Goal: Task Accomplishment & Management: Manage account settings

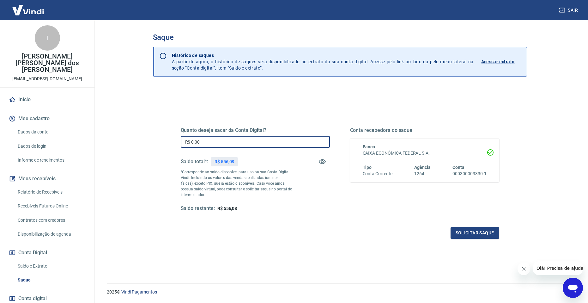
click at [214, 143] on input "R$ 0,00" at bounding box center [255, 142] width 149 height 12
type input "R$ 556,08"
click at [468, 232] on button "Solicitar saque" at bounding box center [475, 233] width 49 height 12
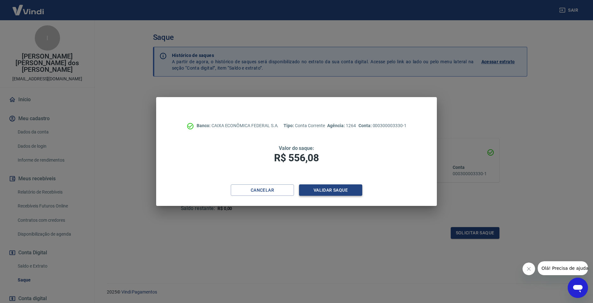
click at [338, 186] on button "Validar saque" at bounding box center [330, 190] width 63 height 12
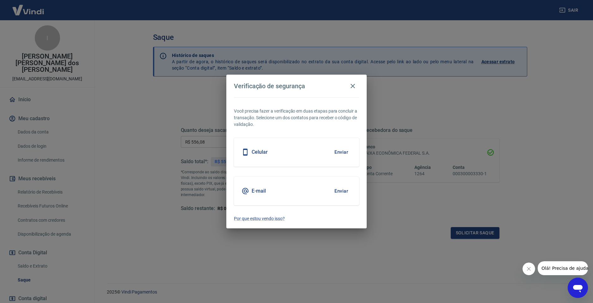
drag, startPoint x: 345, startPoint y: 190, endPoint x: 344, endPoint y: 196, distance: 6.1
click at [344, 196] on button "Enviar" at bounding box center [341, 190] width 21 height 13
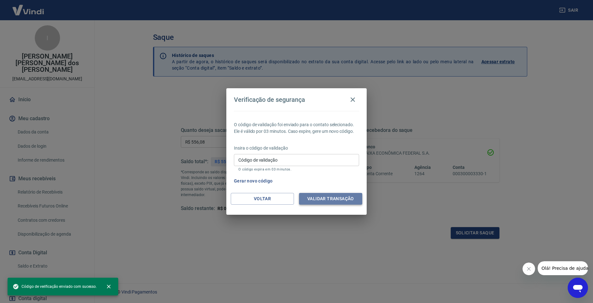
click at [324, 196] on button "Validar transação" at bounding box center [330, 199] width 63 height 12
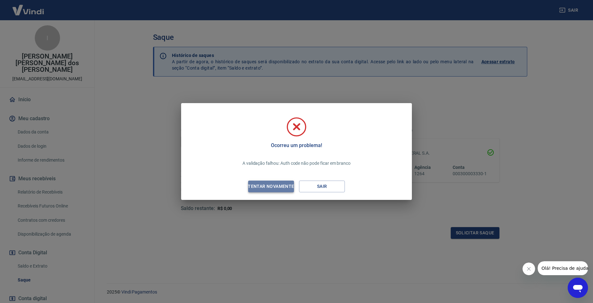
click at [274, 188] on div "Tentar novamente" at bounding box center [270, 186] width 61 height 8
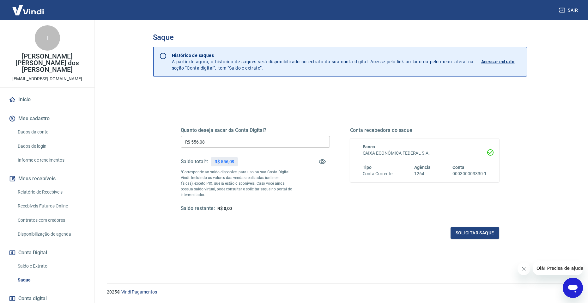
click at [48, 199] on link "Recebíveis Futuros Online" at bounding box center [51, 205] width 72 height 13
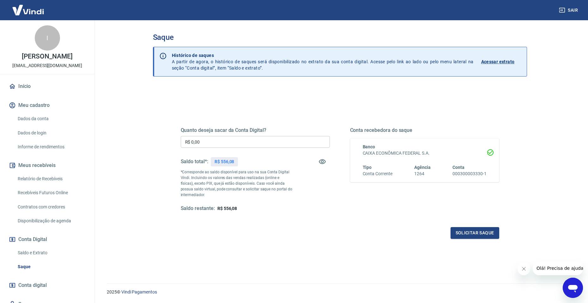
click at [258, 134] on div "Quanto deseja sacar da Conta Digital? R$ 0,00 ​ Saldo total*: R$ 556,08 *Corres…" at bounding box center [255, 169] width 149 height 85
click at [257, 139] on input "R$ 0,00" at bounding box center [255, 142] width 149 height 12
type input "R$ 556,08"
click at [480, 235] on button "Solicitar saque" at bounding box center [475, 233] width 49 height 12
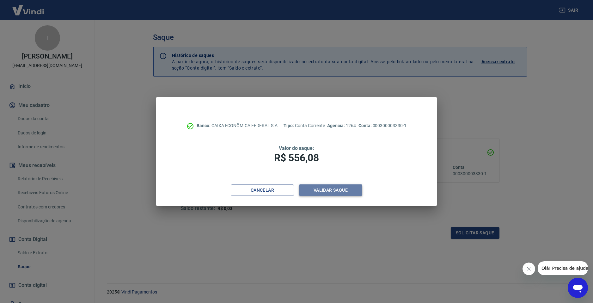
click at [309, 187] on button "Validar saque" at bounding box center [330, 190] width 63 height 12
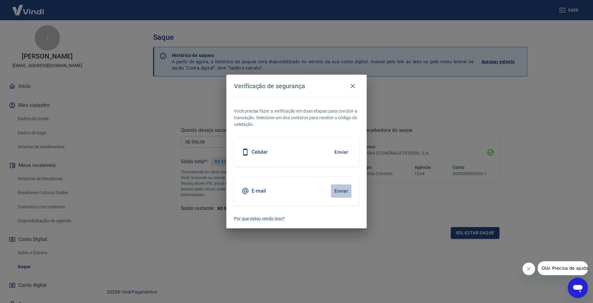
click at [338, 189] on button "Enviar" at bounding box center [341, 190] width 21 height 13
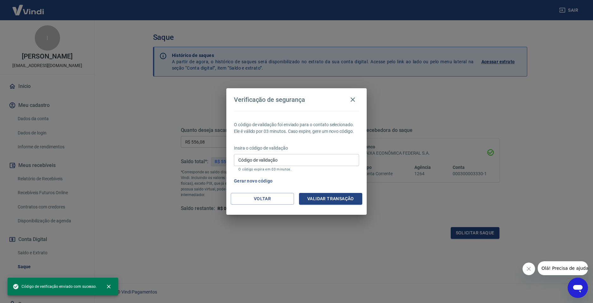
click at [280, 161] on input "Código de validação" at bounding box center [296, 160] width 125 height 12
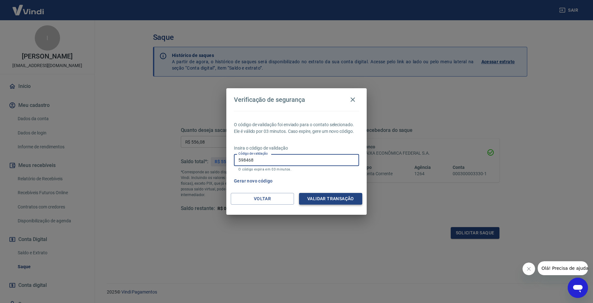
type input "598468"
click at [314, 193] on button "Validar transação" at bounding box center [330, 199] width 63 height 12
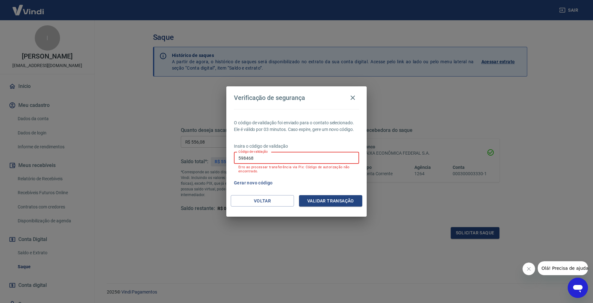
drag, startPoint x: 292, startPoint y: 157, endPoint x: 172, endPoint y: 158, distance: 120.7
click at [185, 155] on div "Verificação de segurança O código de validação foi enviado para o contato selec…" at bounding box center [296, 151] width 593 height 303
type input "453315"
click at [325, 198] on button "Validar transação" at bounding box center [330, 201] width 63 height 12
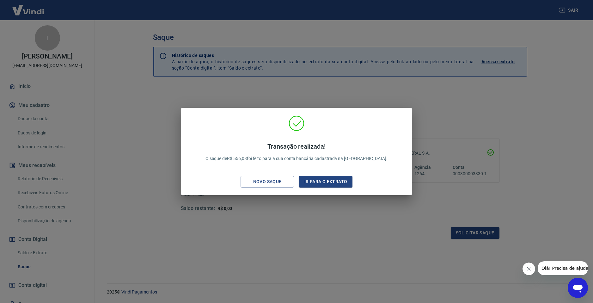
click at [333, 77] on div "Transação realizada! O saque de R$ 556,08 foi feito para a sua conta bancária c…" at bounding box center [296, 151] width 593 height 303
